Goal: Task Accomplishment & Management: Manage account settings

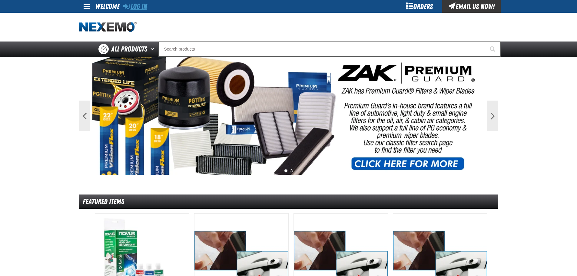
click at [140, 5] on link "Log In" at bounding box center [135, 6] width 24 height 8
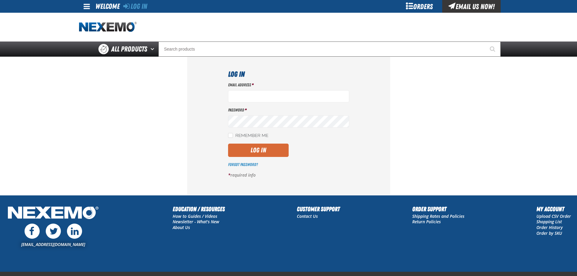
type input "[EMAIL_ADDRESS][DOMAIN_NAME]"
click at [257, 148] on button "Log In" at bounding box center [258, 150] width 61 height 13
